Goal: Task Accomplishment & Management: Use online tool/utility

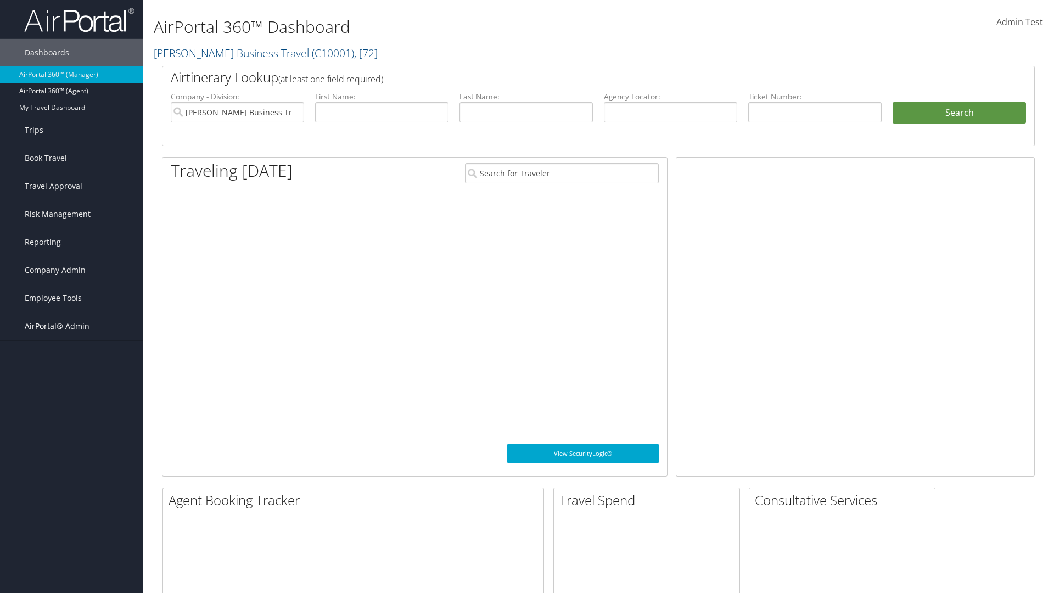
click at [71, 326] on span "AirPortal® Admin" at bounding box center [57, 325] width 65 height 27
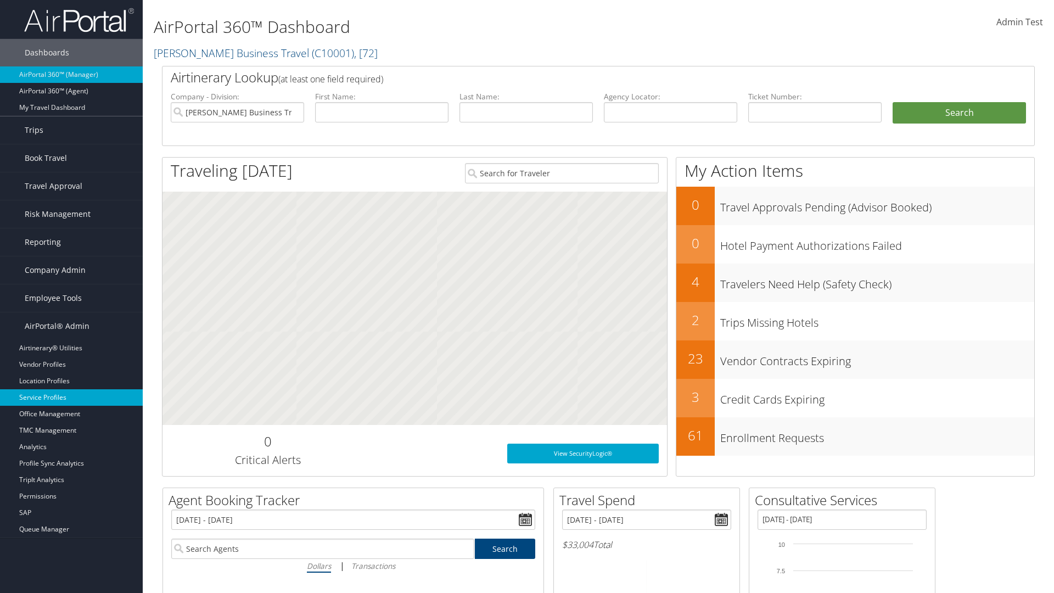
click at [71, 398] on link "Service Profiles" at bounding box center [71, 397] width 143 height 16
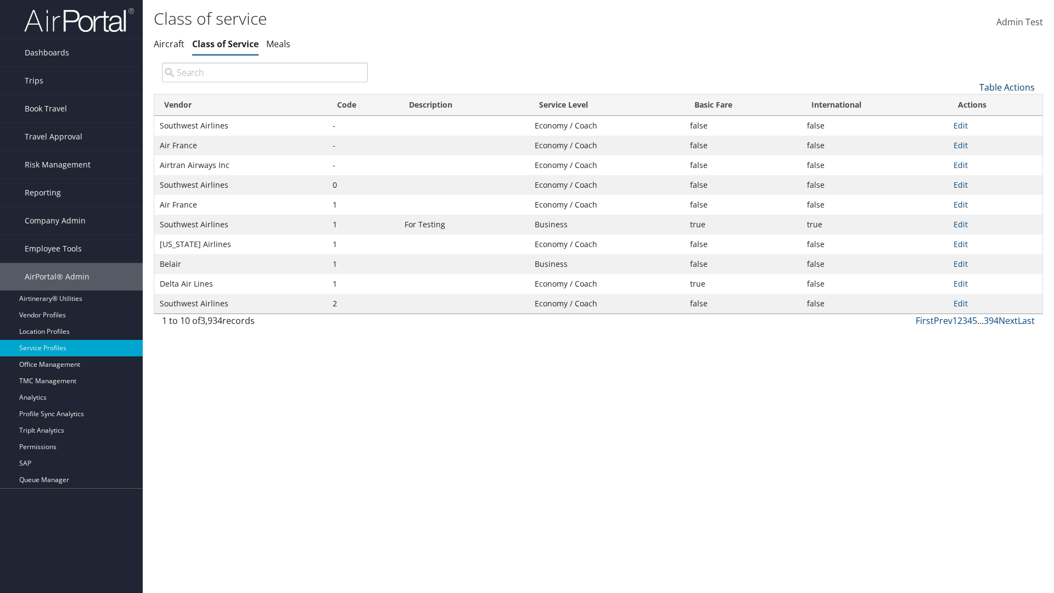
click at [1007, 87] on link "Table Actions" at bounding box center [1007, 87] width 55 height 12
click at [970, 122] on link "Download Report" at bounding box center [970, 123] width 144 height 19
click at [1007, 87] on link "Table Actions" at bounding box center [1007, 87] width 55 height 12
click at [970, 105] on link "Vendor" at bounding box center [970, 105] width 144 height 19
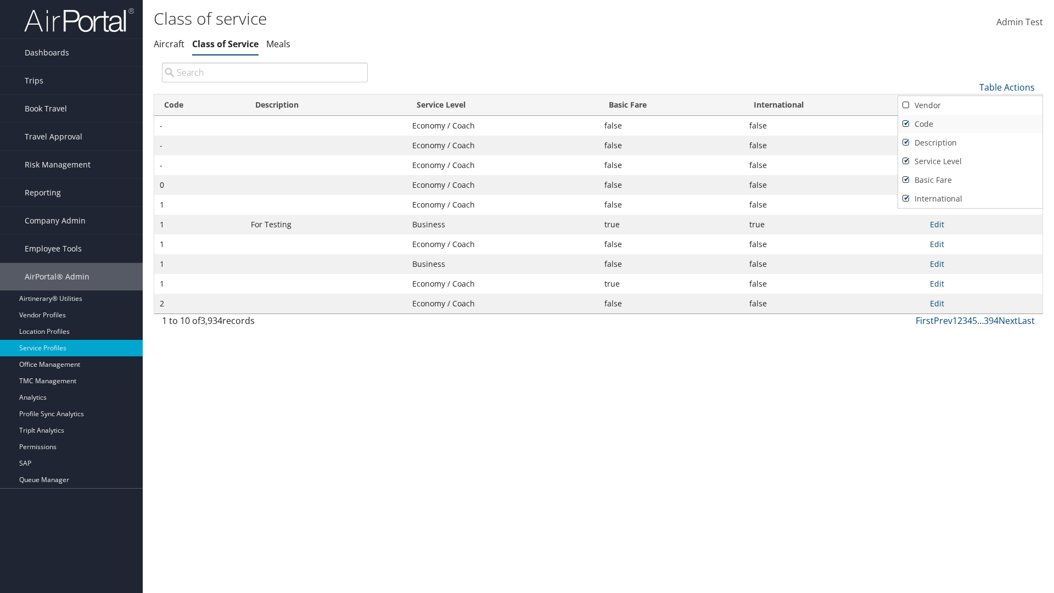
click at [970, 124] on link "Code" at bounding box center [970, 124] width 144 height 19
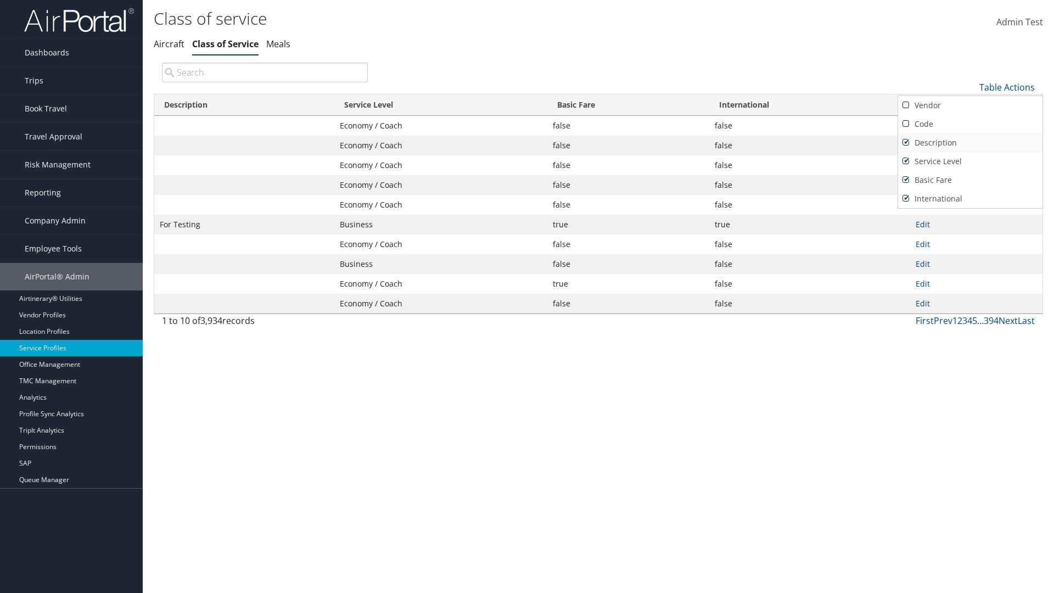
click at [970, 142] on link "Description" at bounding box center [970, 142] width 144 height 19
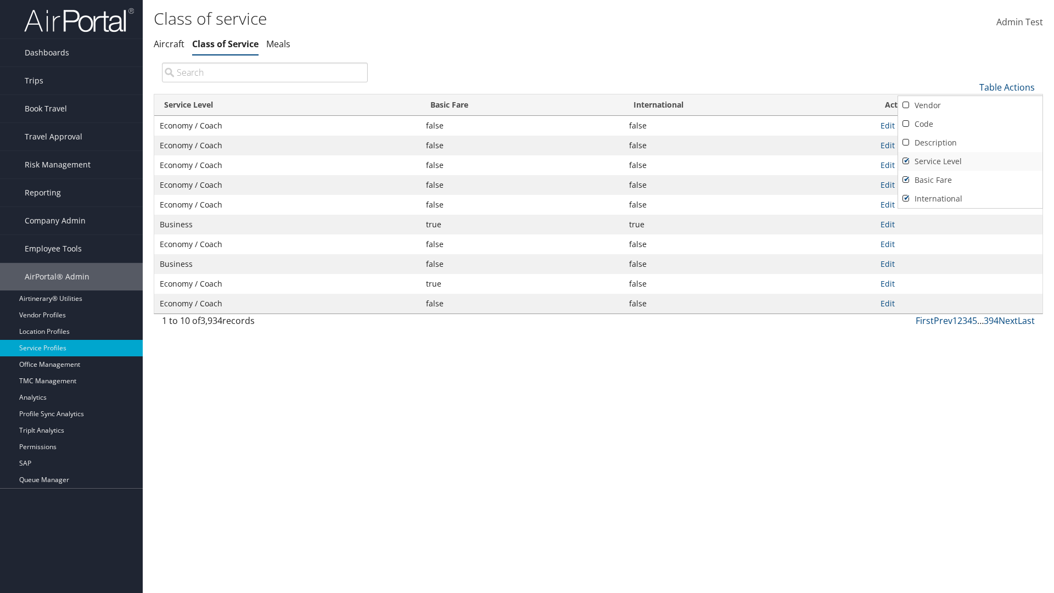
click at [970, 161] on link "Service Level" at bounding box center [970, 161] width 144 height 19
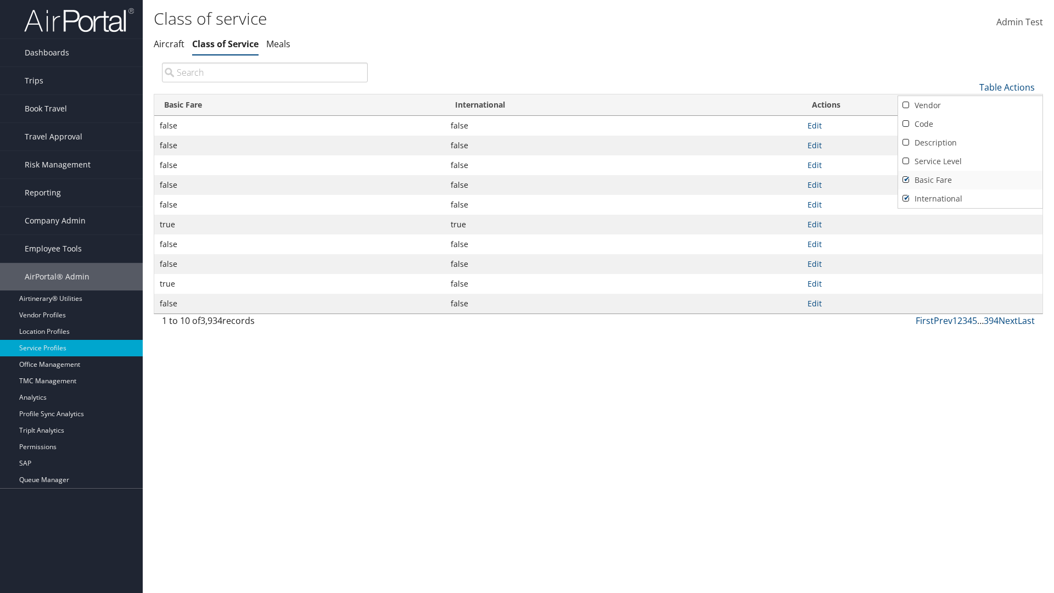
click at [970, 180] on link "Basic Fare" at bounding box center [970, 180] width 144 height 19
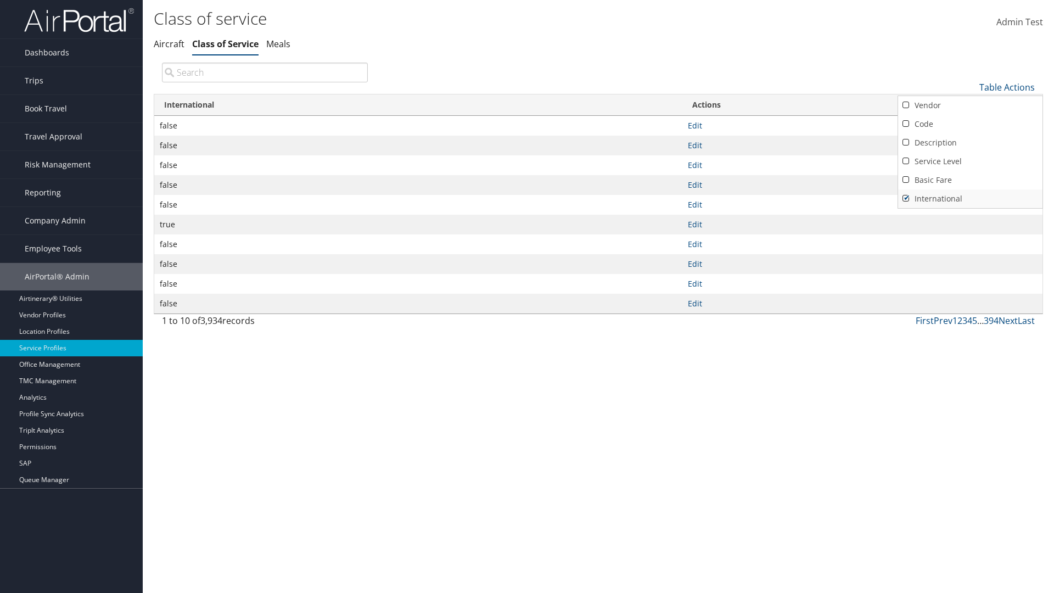
click at [970, 198] on link "International" at bounding box center [970, 198] width 144 height 19
click at [970, 105] on link "Vendor" at bounding box center [970, 105] width 144 height 19
